Goal: Task Accomplishment & Management: Use online tool/utility

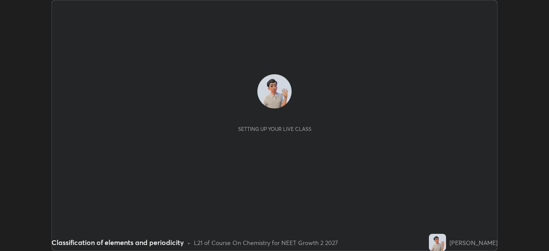
scroll to position [251, 549]
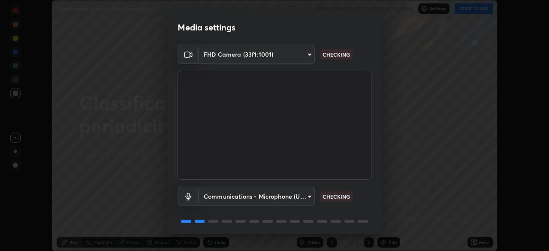
click at [291, 196] on body "Erase all Classification of elements and periodicity WAS SCHEDULED TO START AT …" at bounding box center [274, 125] width 549 height 251
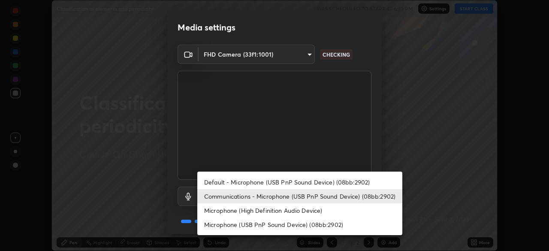
click at [278, 184] on li "Default - Microphone (USB PnP Sound Device) (08bb:2902)" at bounding box center [299, 182] width 205 height 14
type input "default"
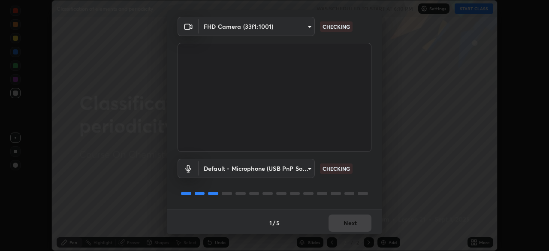
scroll to position [30, 0]
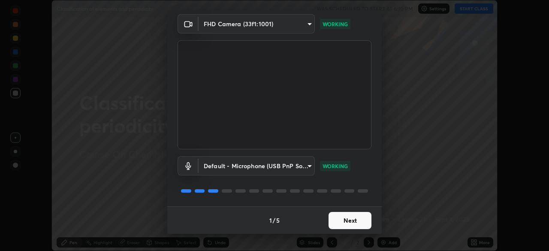
click at [349, 218] on button "Next" at bounding box center [350, 220] width 43 height 17
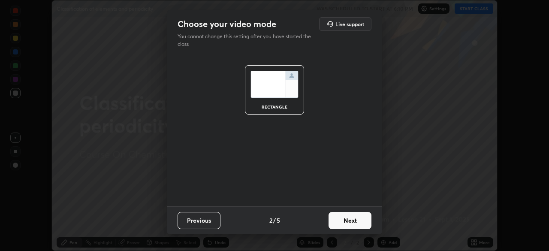
click at [350, 218] on button "Next" at bounding box center [350, 220] width 43 height 17
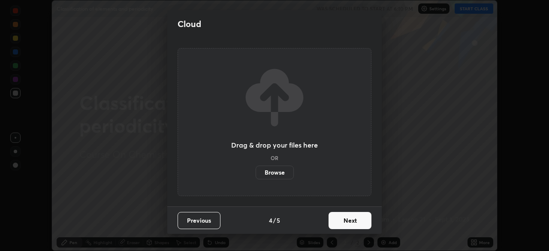
click at [351, 220] on button "Next" at bounding box center [350, 220] width 43 height 17
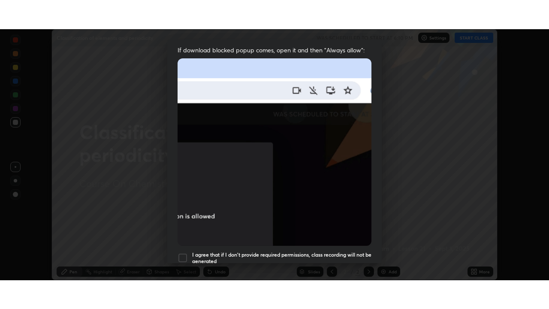
scroll to position [205, 0]
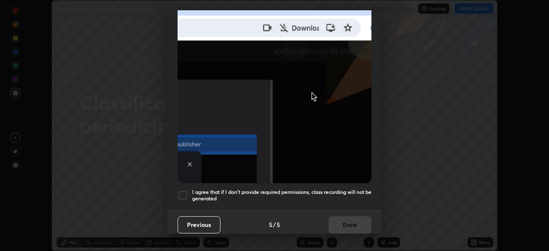
click at [323, 189] on h5 "I agree that if I don't provide required permissions, class recording will not …" at bounding box center [281, 195] width 179 height 13
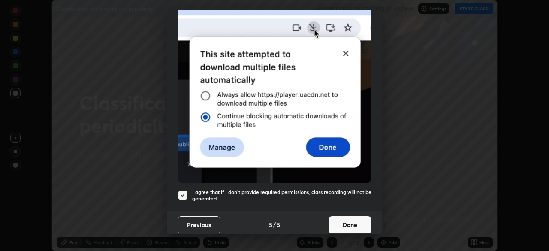
click at [344, 218] on button "Done" at bounding box center [350, 224] width 43 height 17
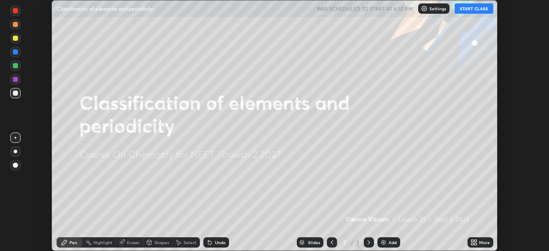
click at [472, 241] on icon at bounding box center [472, 241] width 2 height 2
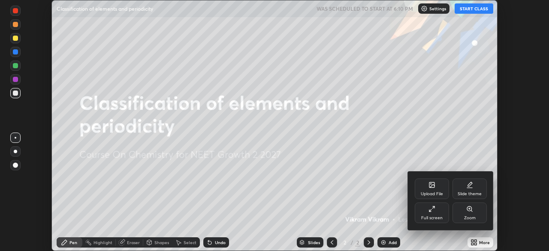
click at [426, 216] on div "Full screen" at bounding box center [431, 218] width 21 height 4
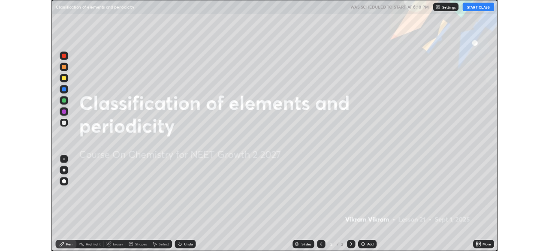
scroll to position [309, 549]
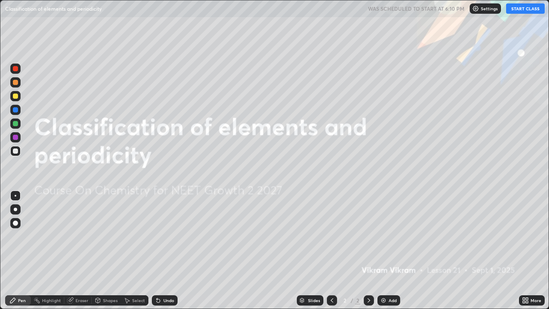
click at [522, 8] on button "START CLASS" at bounding box center [525, 8] width 39 height 10
click at [530, 250] on div "More" at bounding box center [535, 300] width 11 height 4
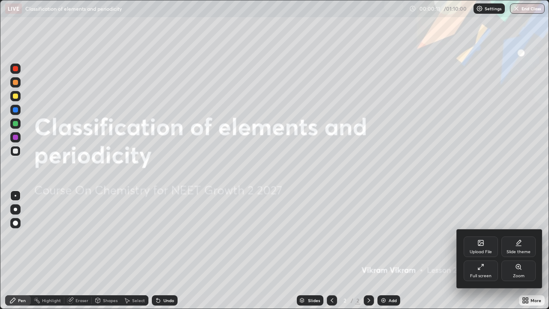
click at [474, 250] on div "Full screen" at bounding box center [480, 276] width 21 height 4
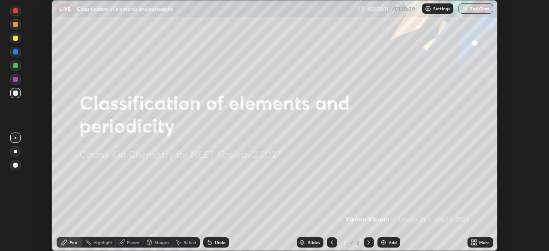
scroll to position [42635, 42337]
click at [383, 245] on img at bounding box center [383, 242] width 7 height 7
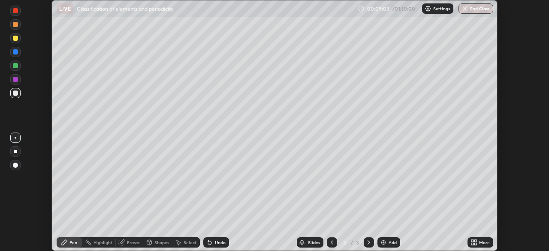
click at [17, 52] on div at bounding box center [15, 51] width 5 height 5
click at [218, 246] on div "Undo" at bounding box center [216, 242] width 26 height 10
click at [215, 244] on div "Undo" at bounding box center [220, 242] width 11 height 4
click at [16, 38] on div at bounding box center [15, 38] width 5 height 5
click at [18, 96] on div at bounding box center [15, 93] width 10 height 10
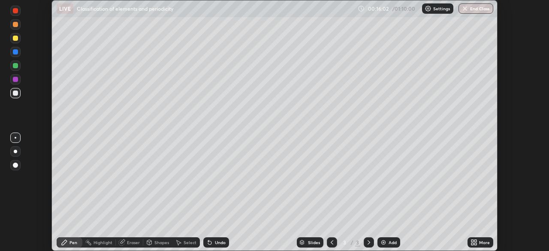
click at [382, 243] on img at bounding box center [383, 242] width 7 height 7
click at [327, 239] on div at bounding box center [332, 242] width 10 height 10
click at [380, 241] on img at bounding box center [383, 242] width 7 height 7
click at [14, 79] on div at bounding box center [15, 79] width 5 height 5
click at [208, 243] on icon at bounding box center [209, 242] width 3 height 3
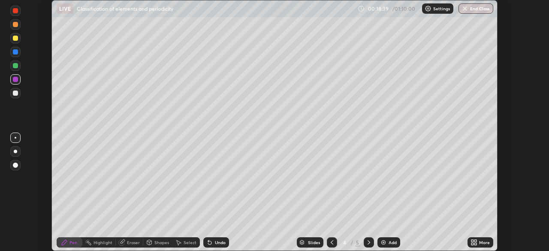
click at [222, 244] on div "Undo" at bounding box center [220, 242] width 11 height 4
click at [15, 66] on div at bounding box center [15, 65] width 5 height 5
click at [387, 242] on div "Add" at bounding box center [388, 242] width 23 height 10
click at [109, 36] on button "Undo" at bounding box center [120, 31] width 25 height 10
click at [331, 242] on icon at bounding box center [332, 242] width 7 height 7
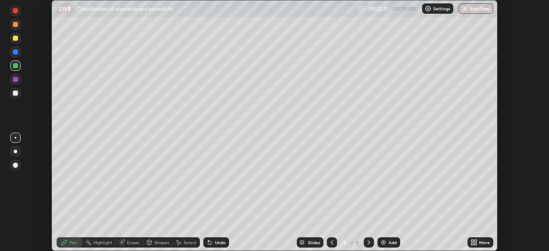
click at [331, 242] on icon at bounding box center [332, 242] width 7 height 7
click at [365, 246] on div at bounding box center [369, 242] width 10 height 10
click at [369, 242] on icon at bounding box center [369, 242] width 3 height 4
click at [17, 91] on div at bounding box center [15, 92] width 5 height 5
click at [14, 39] on div at bounding box center [15, 38] width 5 height 5
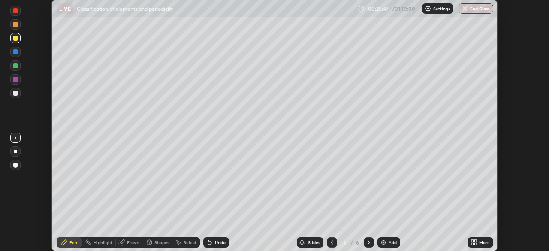
click at [215, 243] on div "Undo" at bounding box center [220, 242] width 11 height 4
click at [17, 94] on div at bounding box center [15, 92] width 5 height 5
click at [368, 244] on icon at bounding box center [368, 242] width 7 height 7
click at [365, 243] on icon at bounding box center [368, 242] width 7 height 7
click at [384, 244] on img at bounding box center [383, 242] width 7 height 7
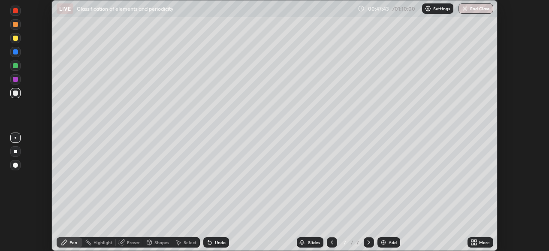
click at [17, 40] on div at bounding box center [15, 38] width 5 height 5
click at [215, 243] on div "Undo" at bounding box center [220, 242] width 11 height 4
click at [15, 52] on div at bounding box center [15, 51] width 5 height 5
click at [15, 93] on div at bounding box center [15, 92] width 5 height 5
click at [223, 246] on div "Undo" at bounding box center [216, 242] width 26 height 10
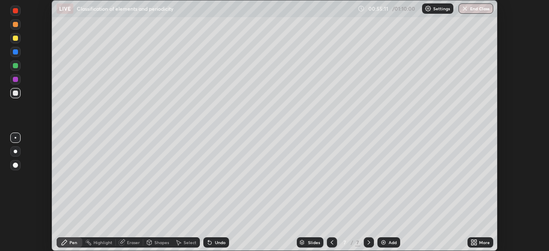
click at [479, 10] on button "End Class" at bounding box center [475, 8] width 35 height 10
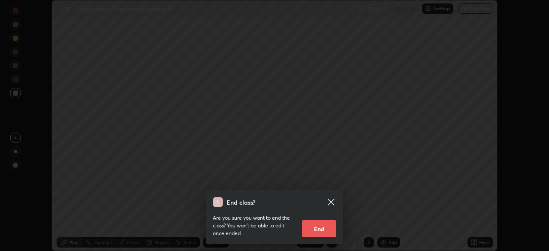
click at [326, 231] on button "End" at bounding box center [319, 228] width 34 height 17
